Goal: Information Seeking & Learning: Understand process/instructions

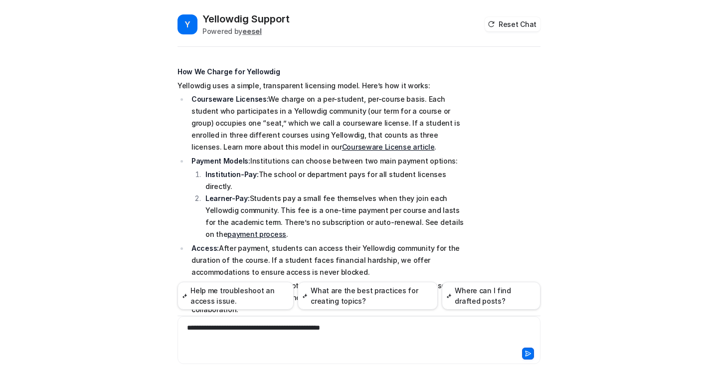
scroll to position [582, 0]
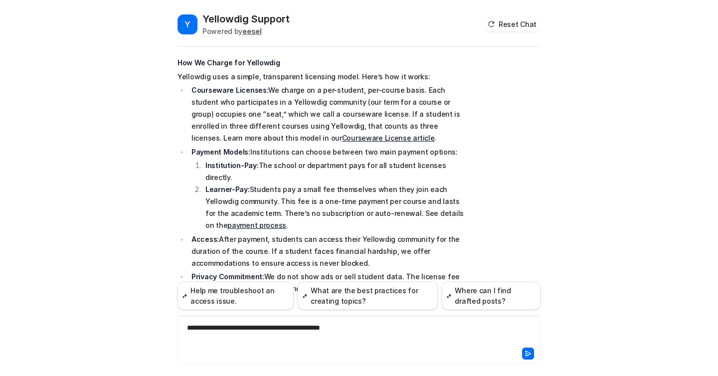
click at [284, 117] on p "Courseware Licenses: We charge on a per-student, per-course basis. Each student…" at bounding box center [330, 114] width 278 height 60
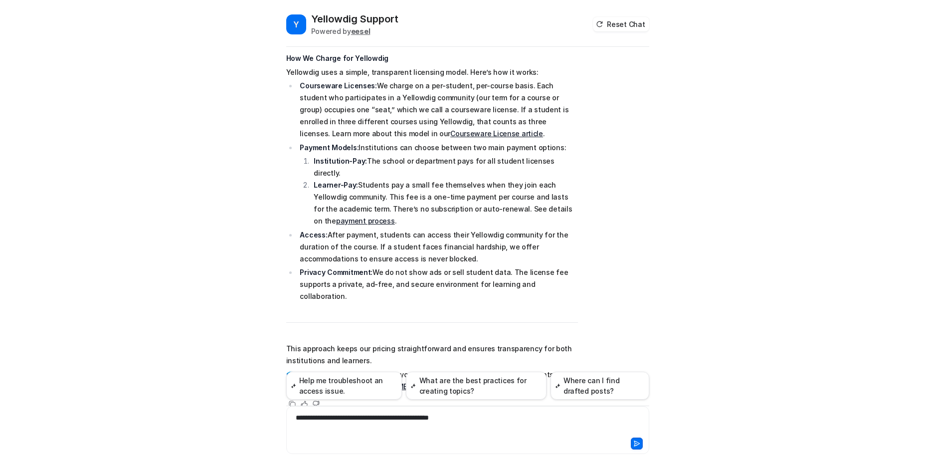
scroll to position [600, 0]
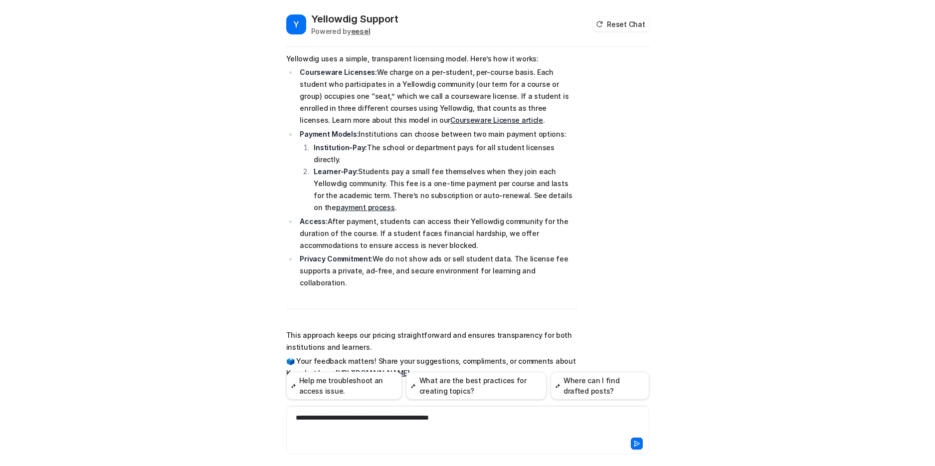
drag, startPoint x: 568, startPoint y: 171, endPoint x: 311, endPoint y: 171, distance: 257.3
click at [311, 166] on li "Institution-Pay: The school or department pays for all student licenses directl…" at bounding box center [444, 154] width 267 height 24
click at [407, 186] on li "Learner-Pay: Students pay a small fee themselves when they join each Yellowdig …" at bounding box center [444, 190] width 267 height 48
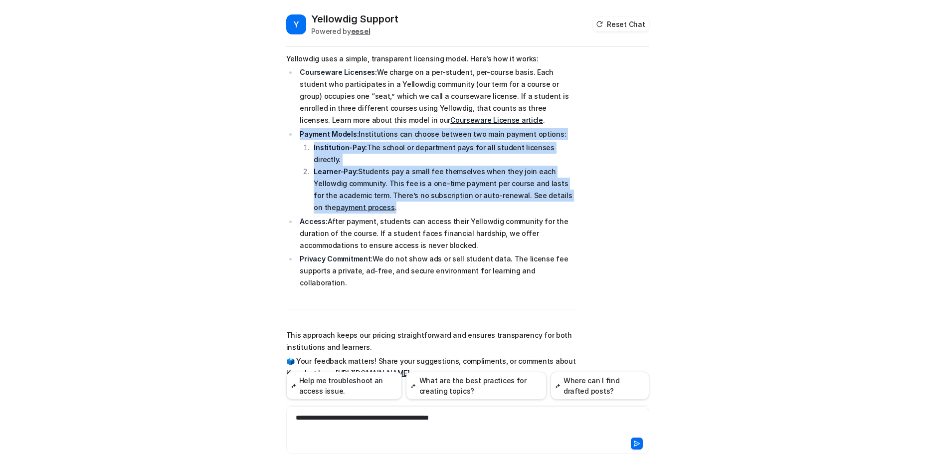
drag, startPoint x: 353, startPoint y: 222, endPoint x: 295, endPoint y: 159, distance: 86.1
click at [295, 159] on ul "Courseware Licenses: We charge on a per-student, per-course basis. Each student…" at bounding box center [432, 177] width 292 height 222
click at [428, 140] on p "Payment Models: Institutions can choose between two main payment options:" at bounding box center [439, 134] width 278 height 12
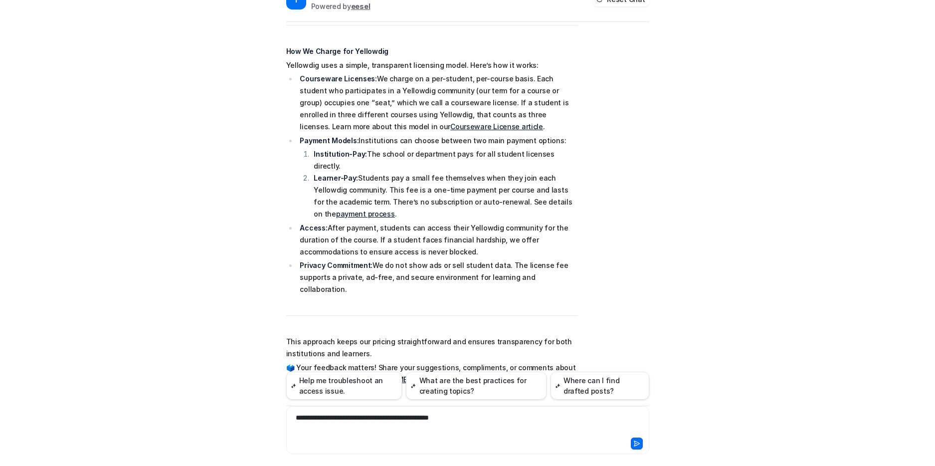
scroll to position [576, 0]
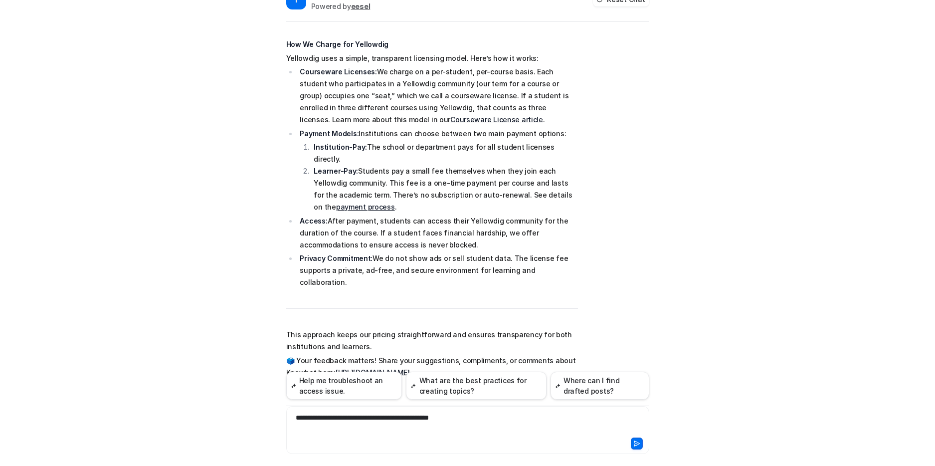
click at [379, 165] on li "Institution-Pay: The school or department pays for all student licenses directl…" at bounding box center [444, 153] width 267 height 24
click at [389, 195] on li "Learner-Pay: Students pay a small fee themselves when they join each Yellowdig …" at bounding box center [444, 189] width 267 height 48
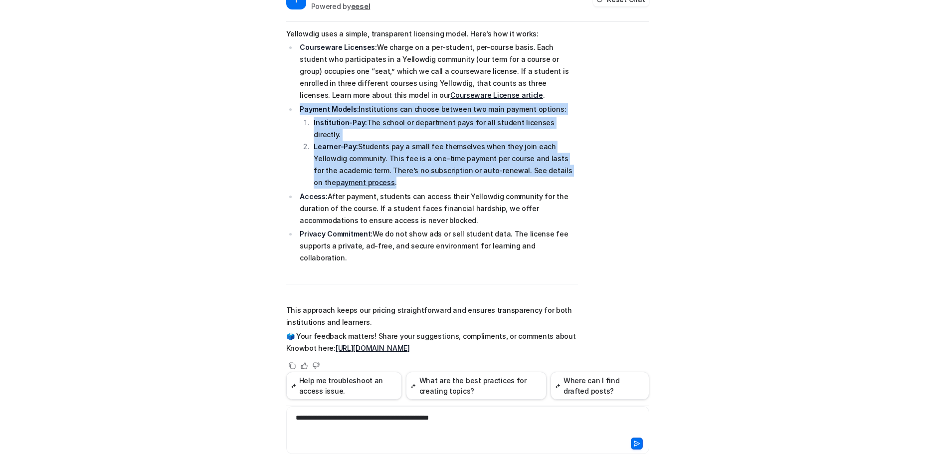
drag, startPoint x: 299, startPoint y: 133, endPoint x: 393, endPoint y: 199, distance: 115.2
click at [393, 189] on li "Payment Models: Institutions can choose between two main payment options: Insti…" at bounding box center [437, 146] width 281 height 86
click at [405, 188] on li "Learner-Pay: Students pay a small fee themselves when they join each Yellowdig …" at bounding box center [444, 165] width 267 height 48
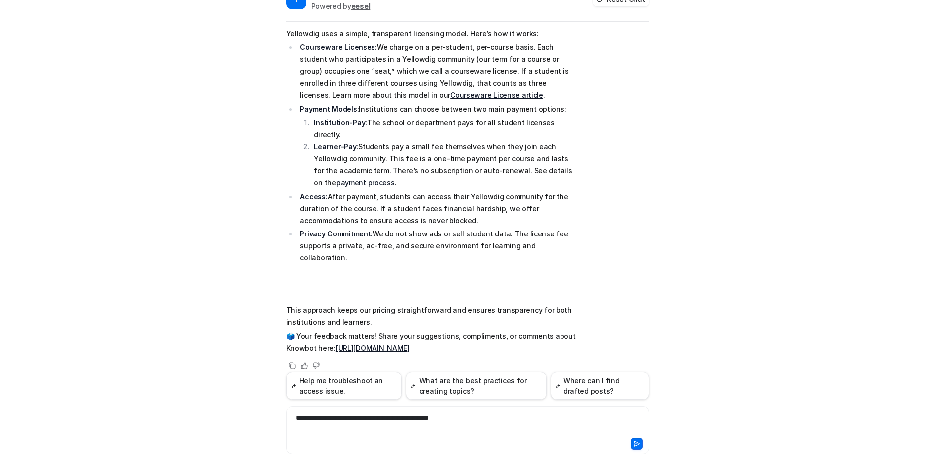
drag, startPoint x: 569, startPoint y: 260, endPoint x: 305, endPoint y: 114, distance: 302.0
click at [305, 114] on ul "Courseware Licenses: We charge on a per-student, per-course basis. Each student…" at bounding box center [432, 152] width 292 height 222
click at [318, 84] on p "Courseware Licenses: We charge on a per-student, per-course basis. Each student…" at bounding box center [439, 71] width 278 height 60
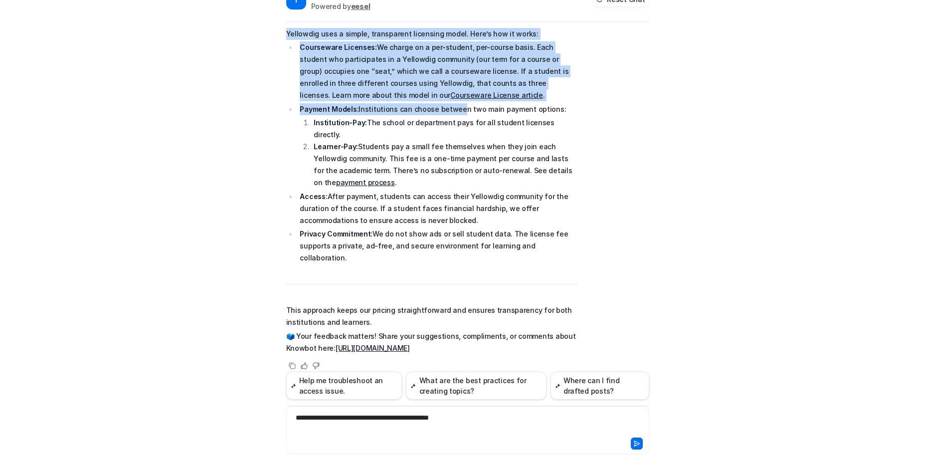
drag, startPoint x: 286, startPoint y: 57, endPoint x: 455, endPoint y: 136, distance: 186.5
click at [455, 137] on span "Here’s suggested text you can use for your presentation to explain how we charg…" at bounding box center [432, 152] width 292 height 404
click at [465, 101] on p "Courseware Licenses: We charge on a per-student, per-course basis. Each student…" at bounding box center [439, 71] width 278 height 60
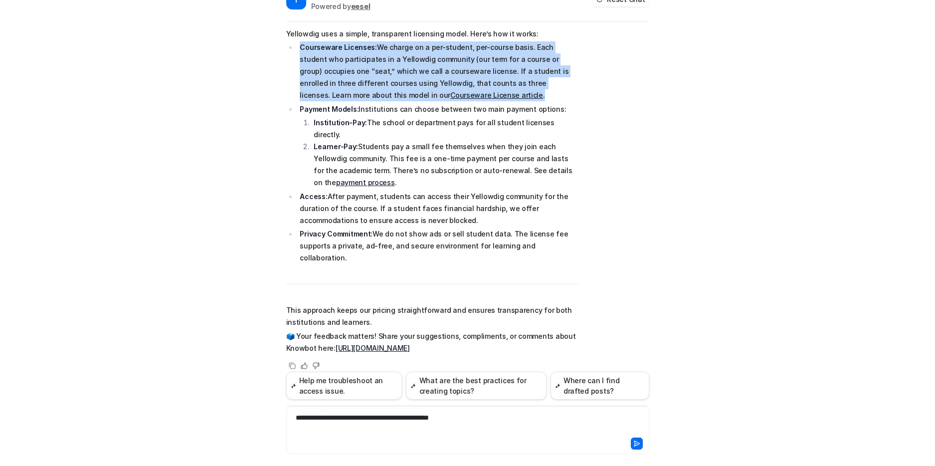
drag, startPoint x: 299, startPoint y: 71, endPoint x: 423, endPoint y: 119, distance: 133.2
click at [423, 101] on li "Courseware Licenses: We charge on a per-student, per-course basis. Each student…" at bounding box center [437, 71] width 281 height 60
click at [423, 101] on p "Courseware Licenses: We charge on a per-student, per-course basis. Each student…" at bounding box center [439, 71] width 278 height 60
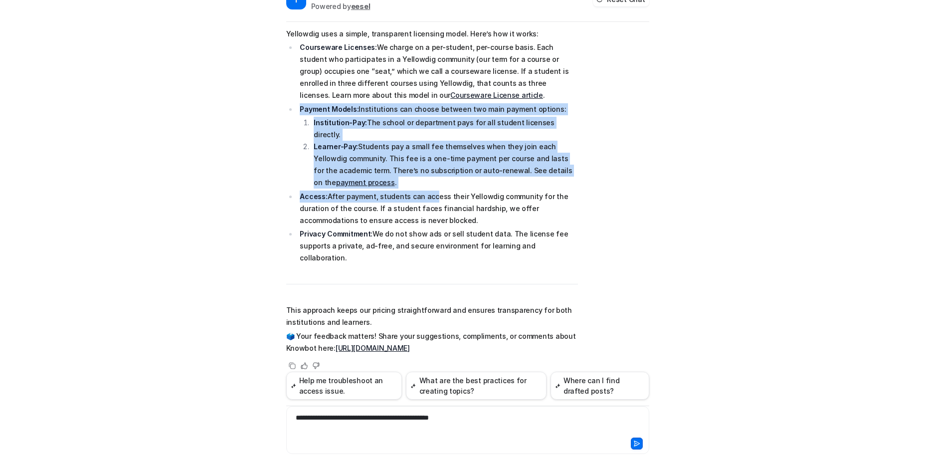
drag, startPoint x: 299, startPoint y: 132, endPoint x: 426, endPoint y: 213, distance: 151.1
click at [426, 213] on ul "Courseware Licenses: We charge on a per-student, per-course basis. Each student…" at bounding box center [432, 152] width 292 height 222
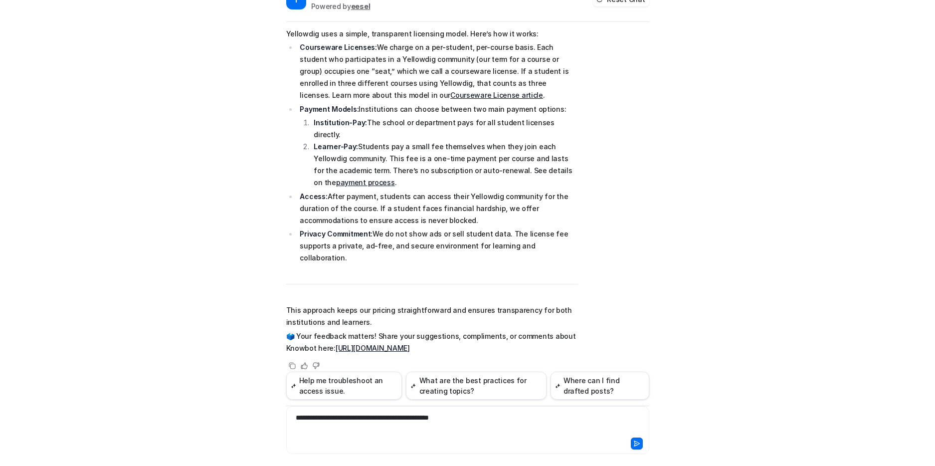
click at [454, 226] on p "Access: After payment, students can access their Yellowdig community for the du…" at bounding box center [439, 208] width 278 height 36
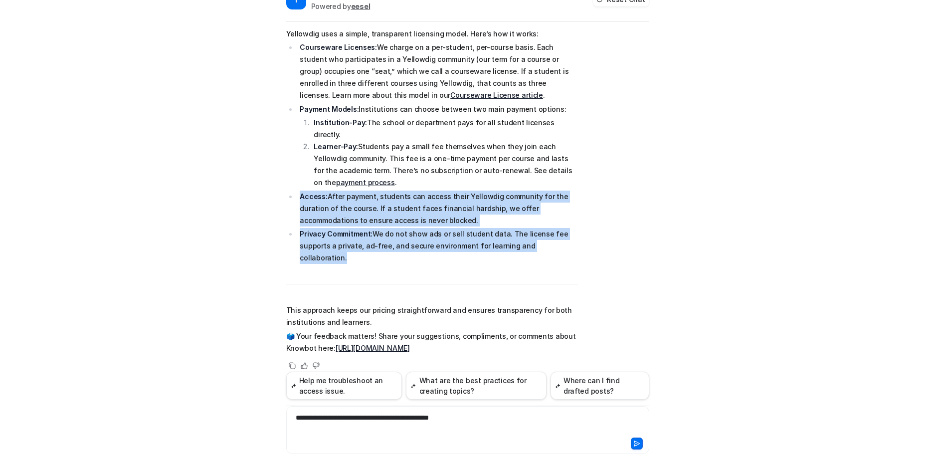
drag, startPoint x: 301, startPoint y: 210, endPoint x: 610, endPoint y: 273, distance: 315.6
click at [611, 274] on div "Searched knowledge base search_queries : [ "how Yellowdig charges clients", "Ye…" at bounding box center [467, 155] width 363 height 434
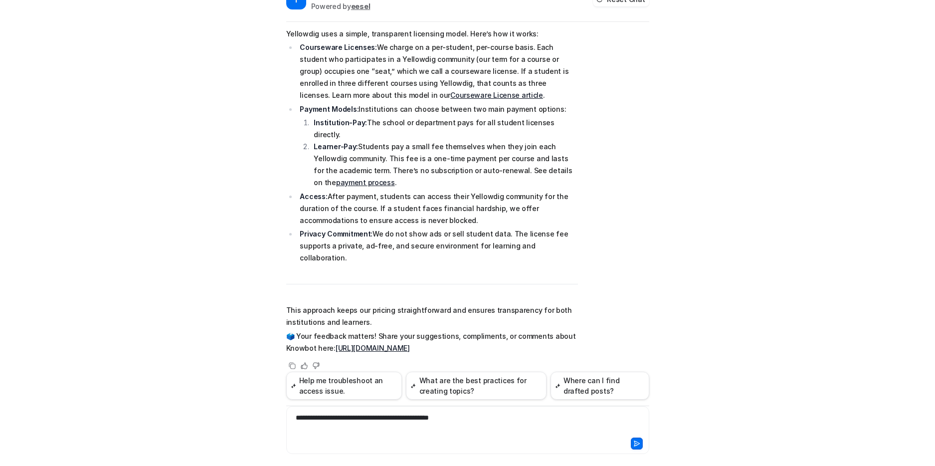
click at [501, 221] on p "Access: After payment, students can access their Yellowdig community for the du…" at bounding box center [439, 208] width 278 height 36
click at [482, 375] on div "**********" at bounding box center [468, 423] width 358 height 23
